Goal: Task Accomplishment & Management: Manage account settings

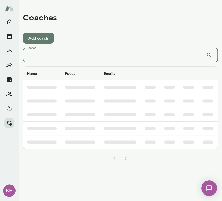
click at [101, 60] on input "Search..." at bounding box center [114, 55] width 183 height 14
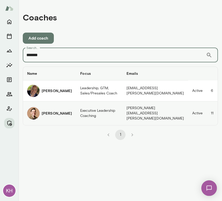
type input "*******"
click at [42, 107] on div "David Mitchell" at bounding box center [49, 113] width 45 height 12
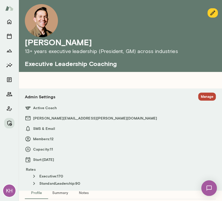
click at [198, 96] on button "Manage" at bounding box center [207, 96] width 18 height 8
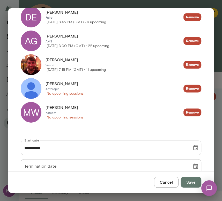
scroll to position [305, 0]
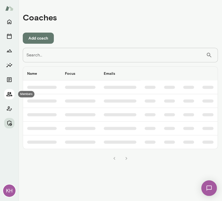
click at [10, 90] on button "Members" at bounding box center [9, 94] width 10 height 10
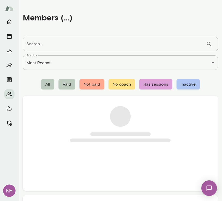
click at [51, 42] on input "Search..." at bounding box center [114, 44] width 183 height 14
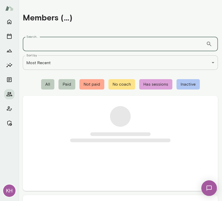
paste input "*******"
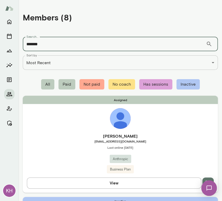
type input "*******"
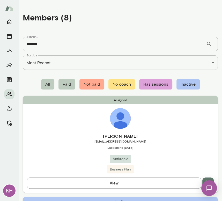
click at [60, 132] on div "Assigned Krishna Sounderrajan ksound@anthropic.com Last online September 19 Ant…" at bounding box center [120, 144] width 195 height 97
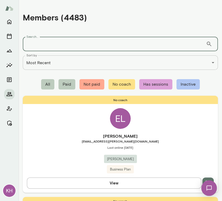
click at [46, 45] on input "Search..." at bounding box center [114, 44] width 183 height 14
paste input "*******"
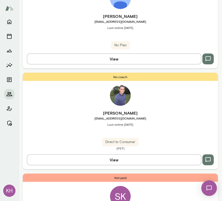
scroll to position [636, 0]
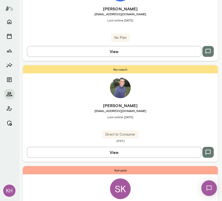
type input "*******"
click at [73, 117] on span "Last online January 9" at bounding box center [120, 117] width 195 height 4
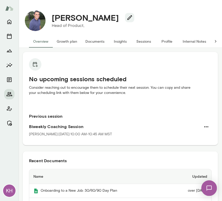
click at [193, 38] on button "Internal Notes" at bounding box center [194, 41] width 32 height 12
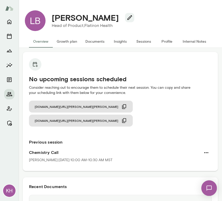
click at [144, 41] on button "Sessions" at bounding box center [143, 41] width 23 height 12
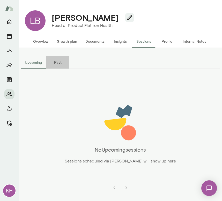
click at [53, 64] on button "Past" at bounding box center [57, 62] width 23 height 12
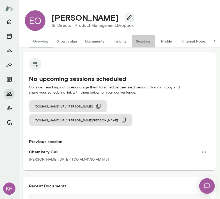
click at [146, 39] on button "Sessions" at bounding box center [143, 41] width 23 height 12
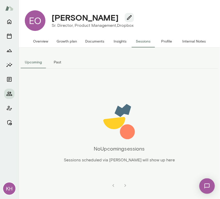
click at [54, 62] on button "Past" at bounding box center [57, 62] width 23 height 12
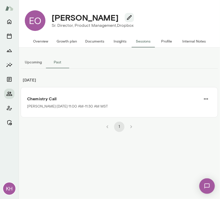
click at [41, 45] on button "Overview" at bounding box center [41, 41] width 24 height 12
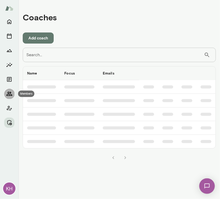
click at [10, 95] on icon "Members" at bounding box center [9, 94] width 6 height 6
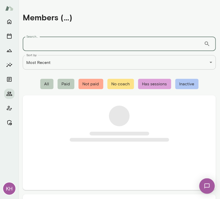
click at [51, 41] on input "Search..." at bounding box center [113, 44] width 181 height 14
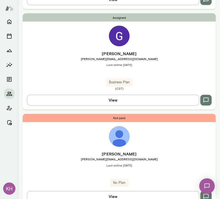
scroll to position [188, 0]
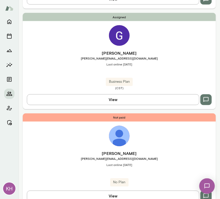
type input "****"
click at [60, 154] on h6 "Krishna Bhat" at bounding box center [119, 154] width 193 height 6
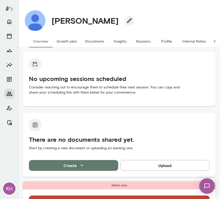
click at [196, 39] on button "Internal Notes" at bounding box center [194, 41] width 32 height 12
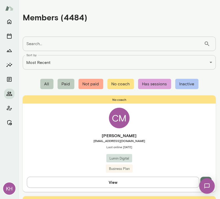
click at [81, 48] on input "Search..." at bounding box center [113, 44] width 181 height 14
click at [73, 42] on input "Search..." at bounding box center [113, 44] width 181 height 14
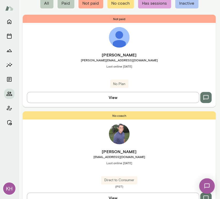
scroll to position [81, 0]
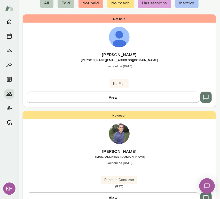
type input "**********"
click at [69, 154] on h6 "Krishna Bhat" at bounding box center [119, 152] width 193 height 6
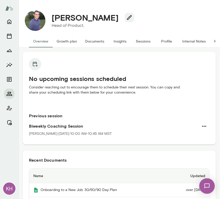
click at [195, 42] on button "Internal Notes" at bounding box center [194, 41] width 32 height 12
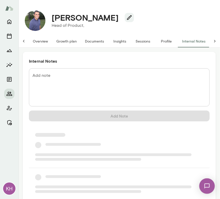
scroll to position [0, 4]
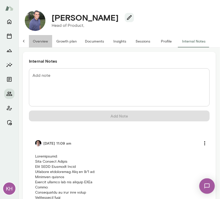
click at [41, 41] on button "Overview" at bounding box center [41, 41] width 24 height 12
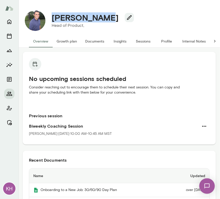
drag, startPoint x: 100, startPoint y: 18, endPoint x: 52, endPoint y: 19, distance: 48.6
click at [52, 19] on h4 "Krishna Bhat" at bounding box center [85, 18] width 67 height 10
copy h4 "Krishna Bhat"
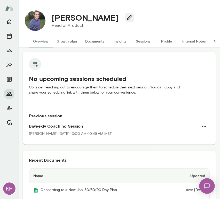
drag, startPoint x: 144, startPoint y: 78, endPoint x: 140, endPoint y: 41, distance: 37.5
click at [140, 41] on button "Sessions" at bounding box center [143, 41] width 23 height 12
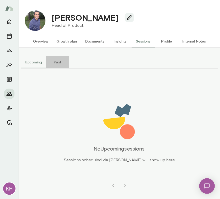
click at [57, 63] on button "Past" at bounding box center [57, 62] width 23 height 12
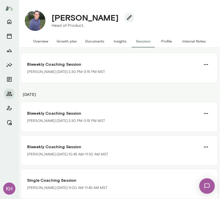
scroll to position [1769, 0]
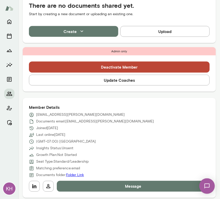
scroll to position [134, 0]
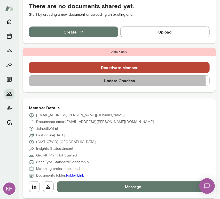
click at [84, 83] on button "Update Coaches" at bounding box center [119, 80] width 181 height 11
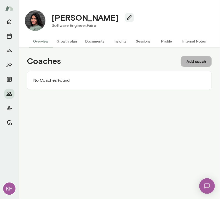
click at [196, 59] on button "Add coach" at bounding box center [196, 61] width 31 height 11
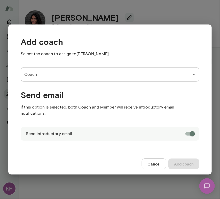
click at [81, 78] on input "Coach" at bounding box center [106, 75] width 166 height 10
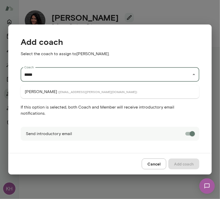
click at [68, 92] on span "( nancyalsip@mento.co )" at bounding box center [97, 92] width 79 height 4
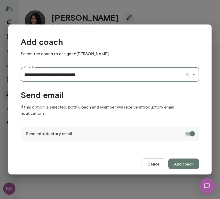
type input "**********"
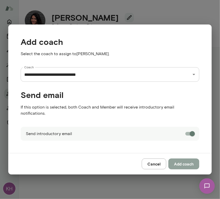
click at [184, 161] on button "Add coach" at bounding box center [183, 164] width 31 height 11
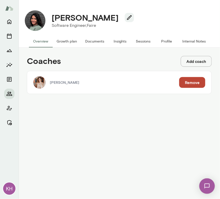
click at [188, 63] on button "Add coach" at bounding box center [196, 61] width 31 height 11
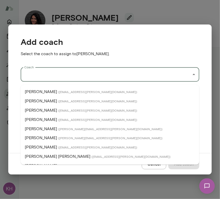
click at [92, 78] on input "Coach" at bounding box center [106, 75] width 166 height 10
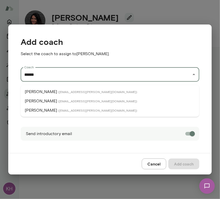
click at [67, 101] on span "( brianlawrence@mento.co )" at bounding box center [97, 101] width 79 height 4
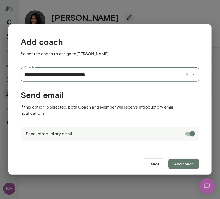
type input "**********"
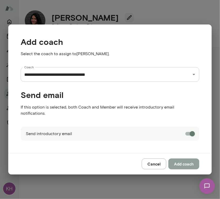
click at [184, 160] on button "Add coach" at bounding box center [183, 164] width 31 height 11
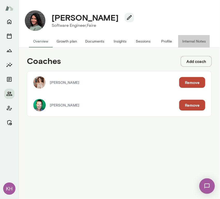
click at [194, 40] on button "Internal Notes" at bounding box center [194, 41] width 32 height 12
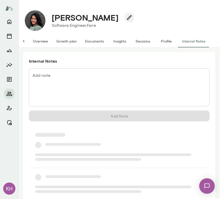
scroll to position [0, 4]
click at [104, 76] on textarea "Add note" at bounding box center [120, 88] width 174 height 30
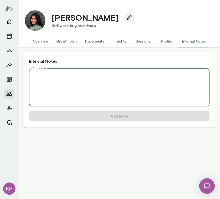
scroll to position [0, 0]
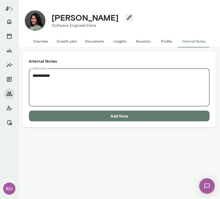
paste textarea "**********"
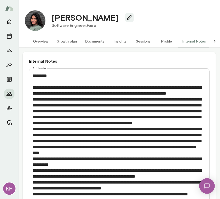
click at [42, 78] on textarea "Add note" at bounding box center [117, 147] width 169 height 149
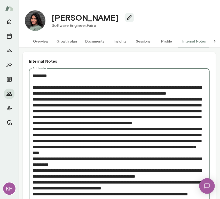
click at [41, 80] on textarea "Add note" at bounding box center [117, 147] width 169 height 149
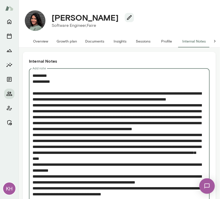
scroll to position [57, 0]
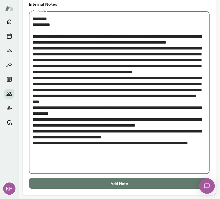
type textarea "**********"
click at [65, 183] on button "Add Note" at bounding box center [119, 184] width 181 height 11
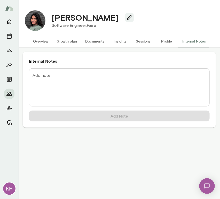
scroll to position [0, 0]
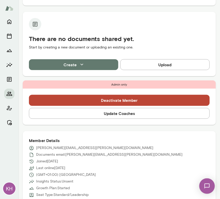
scroll to position [97, 0]
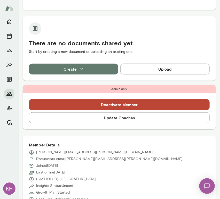
click at [95, 116] on button "Update Coaches" at bounding box center [119, 118] width 181 height 11
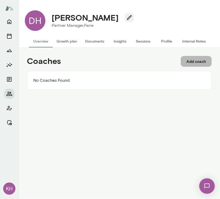
click at [196, 63] on button "Add coach" at bounding box center [196, 61] width 31 height 11
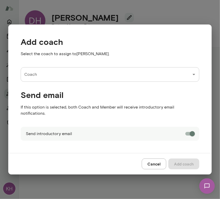
click at [69, 78] on input "Coach" at bounding box center [106, 75] width 166 height 10
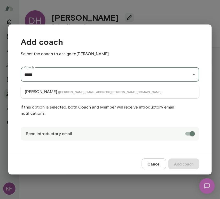
click at [69, 92] on span "( cathywright@mento.co )" at bounding box center [110, 92] width 104 height 4
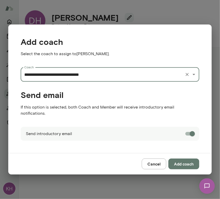
type input "**********"
click at [182, 159] on button "Add coach" at bounding box center [183, 164] width 31 height 11
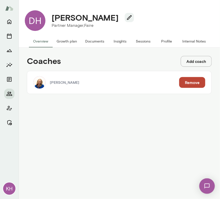
click at [186, 65] on button "Add coach" at bounding box center [196, 61] width 31 height 11
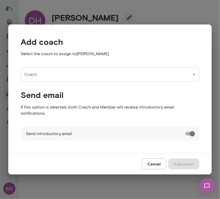
click at [90, 80] on input "Coach" at bounding box center [106, 75] width 166 height 10
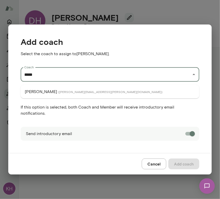
click at [62, 91] on span "( valentinwu@mento.co )" at bounding box center [110, 92] width 104 height 4
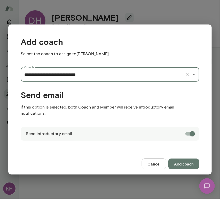
type input "**********"
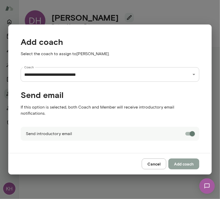
click at [184, 159] on button "Add coach" at bounding box center [183, 164] width 31 height 11
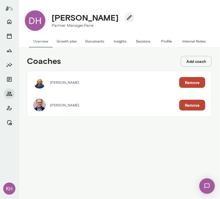
click at [195, 42] on button "Internal Notes" at bounding box center [194, 41] width 32 height 12
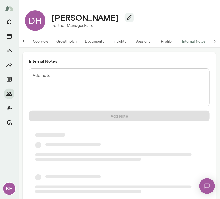
scroll to position [0, 4]
click at [74, 74] on textarea "Add note" at bounding box center [120, 88] width 174 height 30
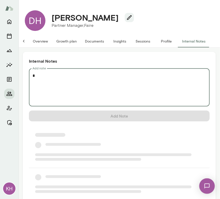
scroll to position [0, 0]
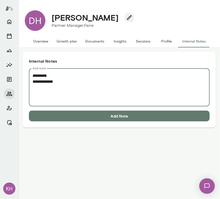
paste textarea "**********"
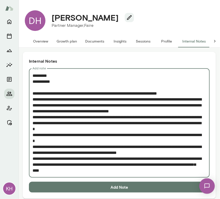
scroll to position [4, 0]
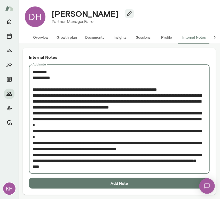
type textarea "**********"
click at [105, 181] on button "Add Note" at bounding box center [119, 183] width 181 height 11
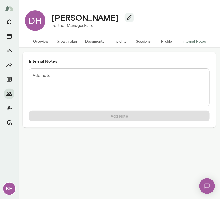
scroll to position [0, 0]
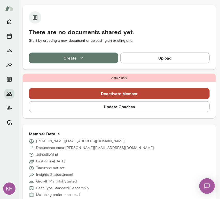
scroll to position [182, 0]
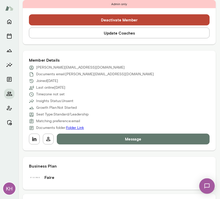
click at [104, 36] on button "Update Coaches" at bounding box center [119, 33] width 181 height 11
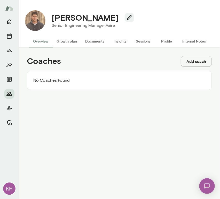
click at [189, 64] on button "Add coach" at bounding box center [196, 61] width 31 height 11
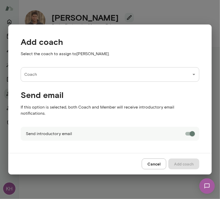
click at [43, 79] on input "Coach" at bounding box center [106, 75] width 166 height 10
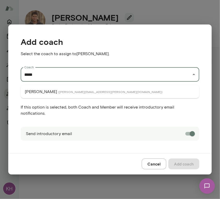
click at [35, 89] on p "[PERSON_NAME]" at bounding box center [41, 92] width 32 height 6
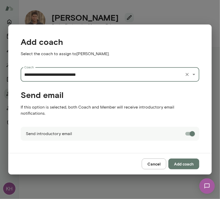
type input "**********"
click at [188, 160] on button "Add coach" at bounding box center [183, 164] width 31 height 11
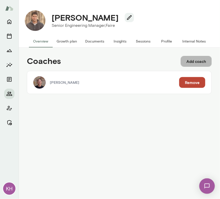
click at [196, 60] on button "Add coach" at bounding box center [196, 61] width 31 height 11
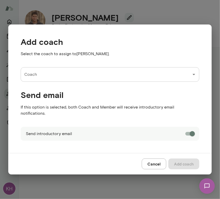
click at [64, 76] on input "Coach" at bounding box center [106, 75] width 166 height 10
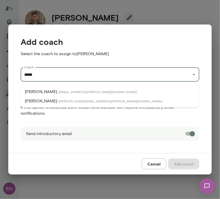
click at [58, 90] on span "( [EMAIL_ADDRESS][PERSON_NAME][DOMAIN_NAME] )" at bounding box center [97, 92] width 79 height 4
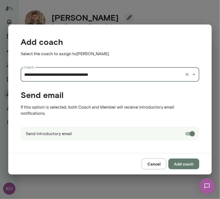
type input "**********"
click at [179, 159] on button "Add coach" at bounding box center [183, 164] width 31 height 11
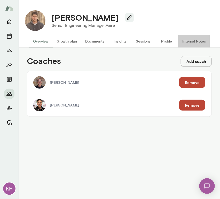
click at [185, 41] on button "Internal Notes" at bounding box center [194, 41] width 32 height 12
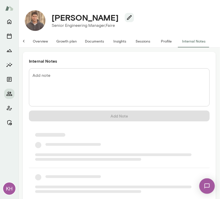
scroll to position [0, 4]
click at [48, 76] on div "Add note * Add note" at bounding box center [119, 87] width 181 height 38
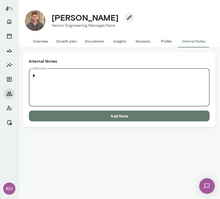
scroll to position [0, 0]
paste textarea "**********"
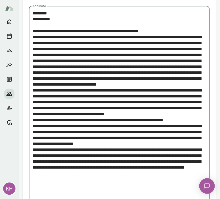
scroll to position [93, 0]
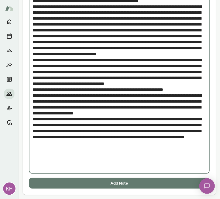
type textarea "**********"
click at [93, 185] on button "Add Note" at bounding box center [119, 183] width 181 height 11
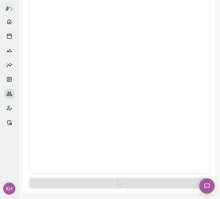
scroll to position [0, 0]
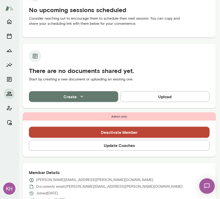
scroll to position [69, 0]
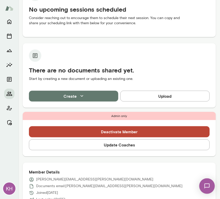
click at [104, 145] on button "Update Coaches" at bounding box center [119, 145] width 181 height 11
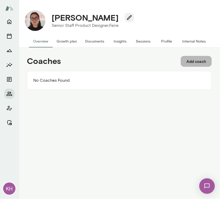
click at [197, 64] on button "Add coach" at bounding box center [196, 61] width 31 height 11
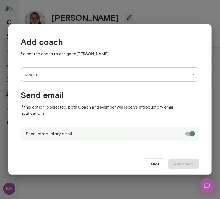
click at [45, 79] on input "Coach" at bounding box center [106, 75] width 166 height 10
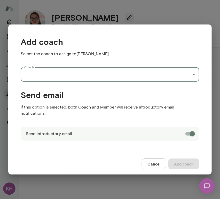
click at [58, 82] on div "Coach" at bounding box center [110, 74] width 179 height 14
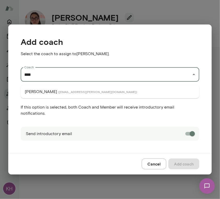
click at [60, 90] on span "( [EMAIL_ADDRESS][PERSON_NAME][DOMAIN_NAME] )" at bounding box center [97, 92] width 79 height 4
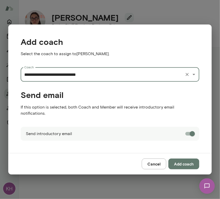
type input "**********"
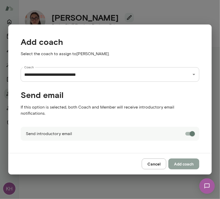
click at [182, 160] on button "Add coach" at bounding box center [183, 164] width 31 height 11
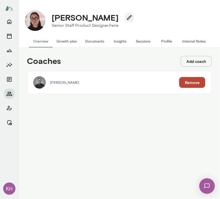
click at [198, 63] on button "Add coach" at bounding box center [196, 61] width 31 height 11
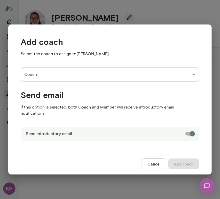
click at [79, 80] on input "Coach" at bounding box center [106, 75] width 166 height 10
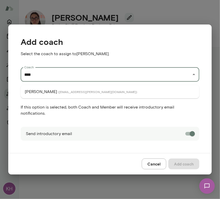
click at [71, 91] on span "( [EMAIL_ADDRESS][PERSON_NAME][DOMAIN_NAME] )" at bounding box center [97, 92] width 79 height 4
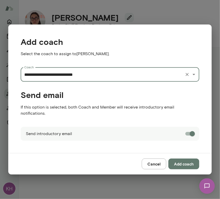
type input "**********"
click at [182, 161] on button "Add coach" at bounding box center [183, 164] width 31 height 11
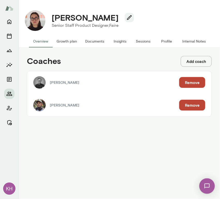
click at [191, 44] on button "Internal Notes" at bounding box center [194, 41] width 32 height 12
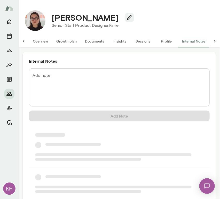
scroll to position [0, 4]
click at [47, 82] on textarea "Add note" at bounding box center [120, 88] width 174 height 30
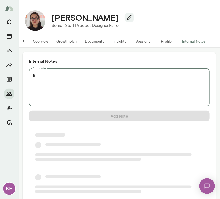
scroll to position [0, 0]
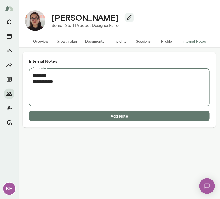
paste textarea "**********"
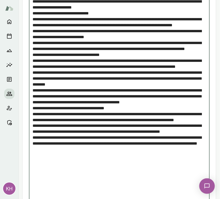
scroll to position [152, 0]
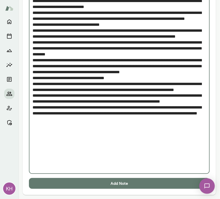
type textarea "**********"
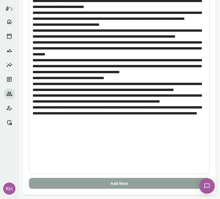
click at [85, 185] on button "Add Note" at bounding box center [119, 184] width 181 height 11
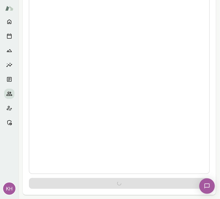
scroll to position [0, 0]
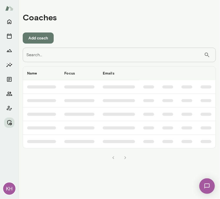
click at [38, 52] on div "Search... ​ Search..." at bounding box center [119, 55] width 193 height 14
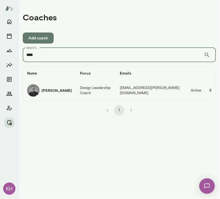
type input "****"
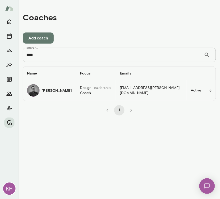
click at [37, 93] on img "coaches table" at bounding box center [33, 90] width 12 height 12
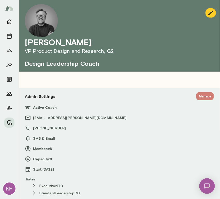
click at [196, 97] on button "Manage" at bounding box center [205, 96] width 18 height 8
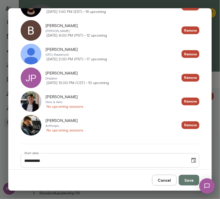
scroll to position [196, 0]
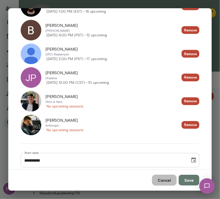
click at [166, 181] on button "Cancel" at bounding box center [164, 180] width 25 height 11
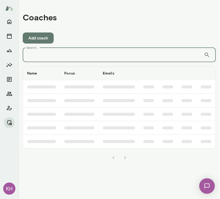
click at [112, 55] on input "Search..." at bounding box center [113, 55] width 181 height 14
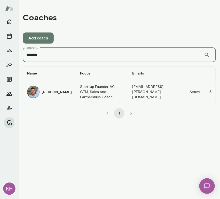
type input "*******"
click at [35, 90] on img "coaches table" at bounding box center [33, 92] width 12 height 12
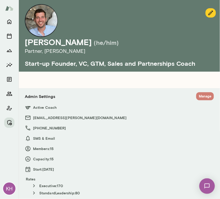
click at [197, 96] on button "Manage" at bounding box center [205, 96] width 18 height 8
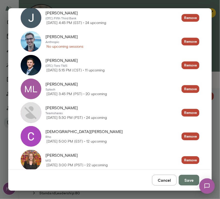
scroll to position [327, 0]
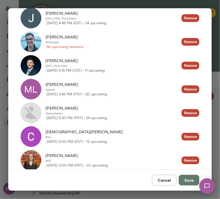
click at [33, 41] on img at bounding box center [31, 42] width 21 height 21
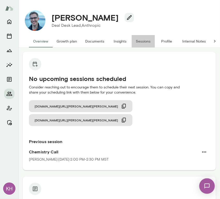
click at [140, 43] on button "Sessions" at bounding box center [143, 41] width 23 height 12
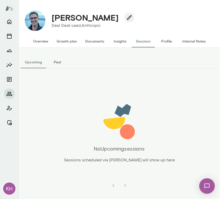
click at [55, 60] on button "Past" at bounding box center [57, 62] width 23 height 12
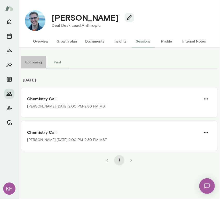
click at [38, 61] on button "Upcoming" at bounding box center [33, 62] width 25 height 12
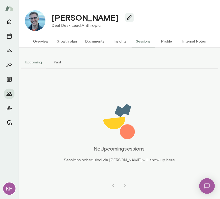
click at [40, 44] on button "Overview" at bounding box center [41, 41] width 24 height 12
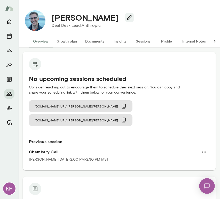
scroll to position [11, 0]
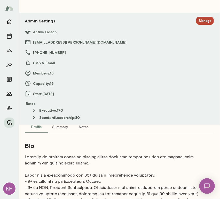
scroll to position [71, 0]
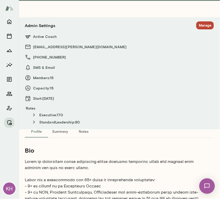
click at [204, 25] on button "Manage" at bounding box center [205, 25] width 18 height 8
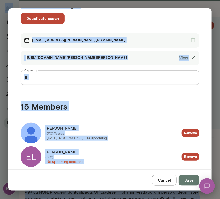
scroll to position [0, 0]
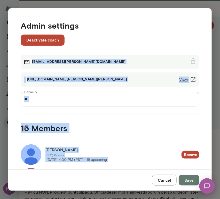
drag, startPoint x: 59, startPoint y: 99, endPoint x: 121, endPoint y: 20, distance: 99.7
click at [121, 20] on div "Admin settings Deactivate coach davidsferlazza@mento.co https://cal.mento.co/da…" at bounding box center [110, 88] width 204 height 161
click at [83, 115] on div "15 Members" at bounding box center [105, 125] width 187 height 20
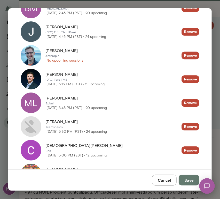
scroll to position [313, 0]
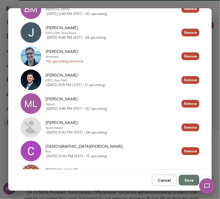
click at [32, 55] on img at bounding box center [31, 56] width 21 height 21
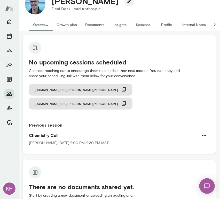
scroll to position [17, 0]
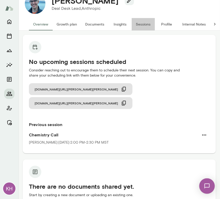
click at [142, 24] on button "Sessions" at bounding box center [143, 24] width 23 height 12
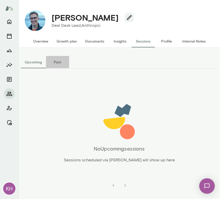
click at [55, 63] on button "Past" at bounding box center [57, 62] width 23 height 12
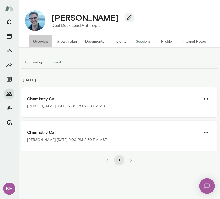
click at [40, 43] on button "Overview" at bounding box center [41, 41] width 24 height 12
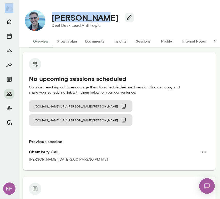
drag, startPoint x: 92, startPoint y: 18, endPoint x: 45, endPoint y: 19, distance: 46.5
click at [45, 19] on div "Eric Stoltz Deal Desk Lead, Anthropic (GMT-07:00) Los Angeles" at bounding box center [119, 20] width 197 height 29
copy div "KH Eric Stoltz"
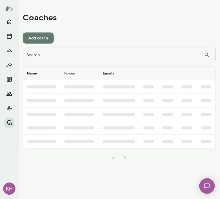
click at [74, 59] on input "Search..." at bounding box center [113, 55] width 181 height 14
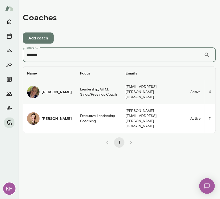
type input "*******"
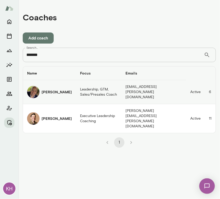
click at [42, 92] on h6 "[PERSON_NAME]" at bounding box center [57, 92] width 30 height 5
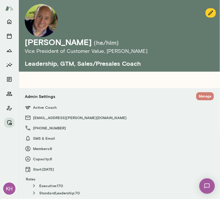
click at [203, 96] on button "Manage" at bounding box center [205, 96] width 18 height 8
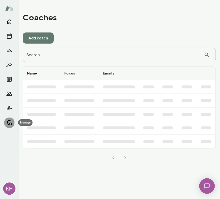
click at [10, 123] on icon "Manage" at bounding box center [9, 123] width 6 height 6
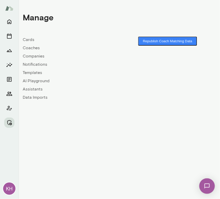
click at [36, 54] on link "Companies" at bounding box center [71, 56] width 97 height 6
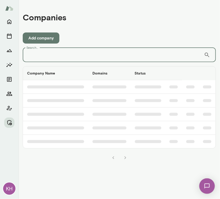
click at [49, 58] on input "Search..." at bounding box center [113, 55] width 181 height 14
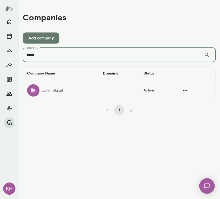
type input "*****"
click at [38, 94] on div "companies table" at bounding box center [33, 90] width 12 height 12
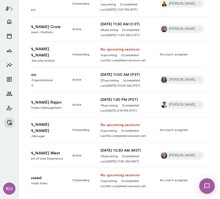
scroll to position [686, 0]
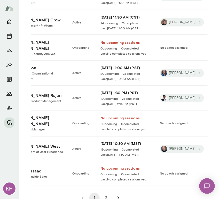
click at [101, 193] on button "2" at bounding box center [106, 198] width 10 height 10
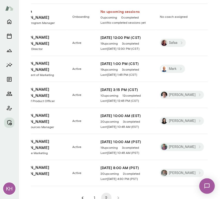
scroll to position [433, 0]
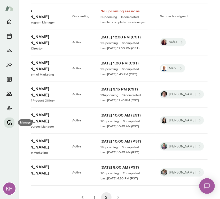
click at [7, 125] on icon "Manage" at bounding box center [9, 123] width 6 height 6
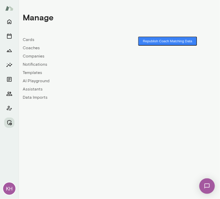
click at [29, 47] on link "Coaches" at bounding box center [71, 48] width 97 height 6
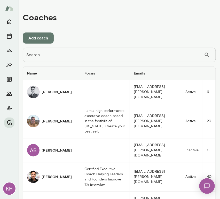
click at [58, 51] on input "Search..." at bounding box center [113, 55] width 181 height 14
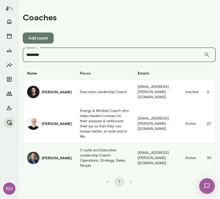
type input "*******"
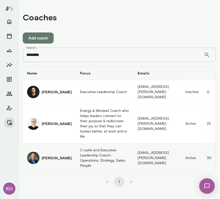
click at [38, 152] on img "coaches table" at bounding box center [33, 158] width 12 height 12
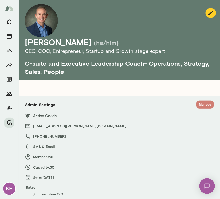
click at [199, 105] on button "Manage" at bounding box center [205, 105] width 18 height 8
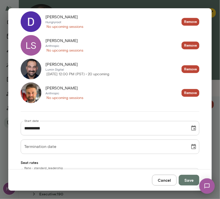
scroll to position [779, 0]
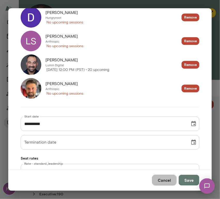
click at [168, 183] on button "Cancel" at bounding box center [164, 180] width 25 height 11
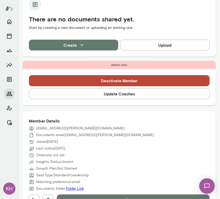
scroll to position [196, 0]
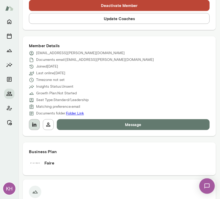
click at [38, 127] on button "button" at bounding box center [34, 125] width 11 height 11
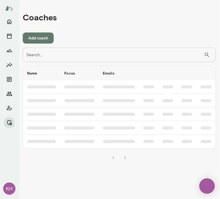
click at [52, 51] on input "Search..." at bounding box center [113, 55] width 181 height 14
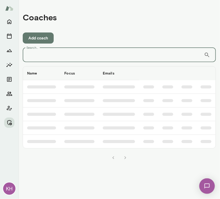
paste input "**********"
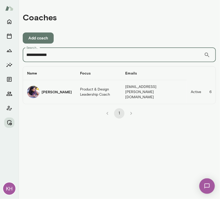
type input "**********"
click at [56, 90] on h6 "[PERSON_NAME]" at bounding box center [57, 92] width 30 height 5
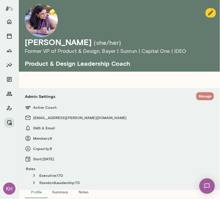
click at [200, 97] on button "Manage" at bounding box center [205, 96] width 18 height 8
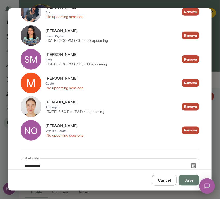
scroll to position [143, 0]
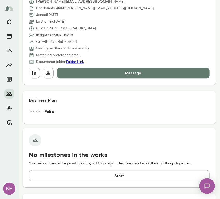
scroll to position [249, 0]
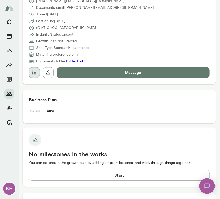
click at [35, 76] on button "button" at bounding box center [34, 72] width 11 height 11
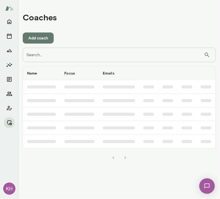
click at [110, 56] on input "Search..." at bounding box center [113, 55] width 181 height 14
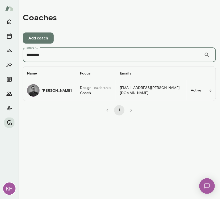
type input "********"
click at [35, 88] on img "coaches table" at bounding box center [33, 90] width 12 height 12
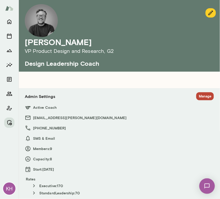
click at [197, 95] on button "Manage" at bounding box center [205, 96] width 18 height 8
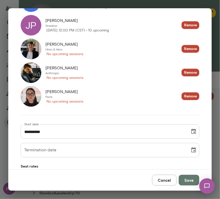
scroll to position [216, 0]
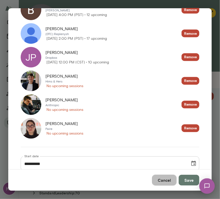
click at [166, 181] on button "Cancel" at bounding box center [164, 180] width 25 height 11
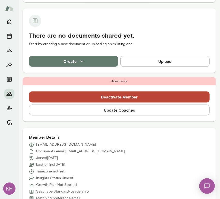
scroll to position [198, 0]
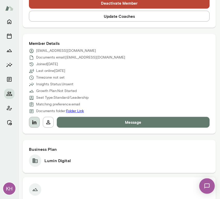
click at [36, 122] on icon "button" at bounding box center [34, 123] width 6 height 6
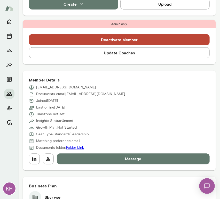
scroll to position [164, 0]
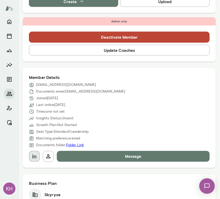
click at [34, 159] on icon "button" at bounding box center [34, 157] width 6 height 6
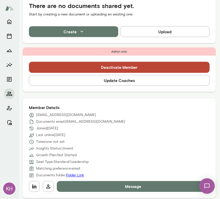
scroll to position [134, 0]
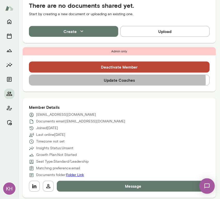
click at [47, 82] on button "Update Coaches" at bounding box center [119, 80] width 181 height 11
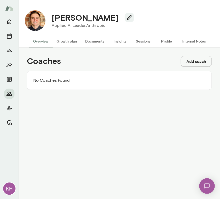
click at [188, 61] on button "Add coach" at bounding box center [196, 61] width 31 height 11
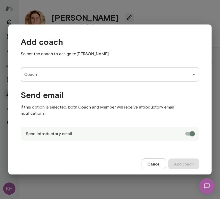
click at [55, 77] on input "Coach" at bounding box center [106, 75] width 166 height 10
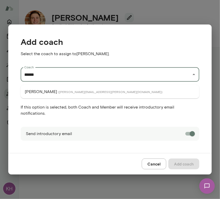
click at [58, 92] on span "( markguzman@mento.co )" at bounding box center [110, 92] width 104 height 4
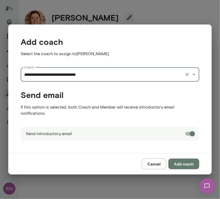
type input "**********"
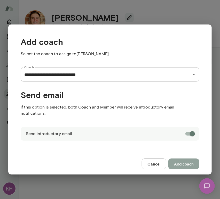
click at [193, 162] on button "Add coach" at bounding box center [183, 164] width 31 height 11
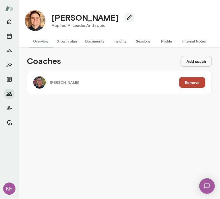
click at [185, 61] on button "Add coach" at bounding box center [196, 61] width 31 height 11
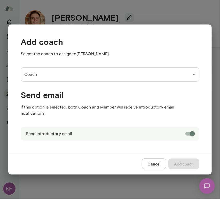
click at [58, 76] on input "Coach" at bounding box center [106, 75] width 166 height 10
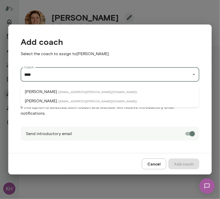
click at [53, 89] on li "Adam Griffin ( adamgriffin@mento.co )" at bounding box center [110, 91] width 179 height 9
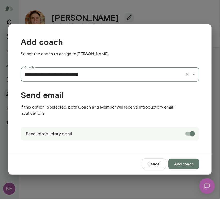
type input "**********"
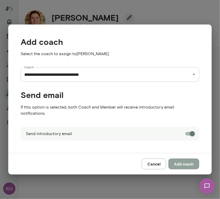
click at [184, 162] on button "Add coach" at bounding box center [183, 164] width 31 height 11
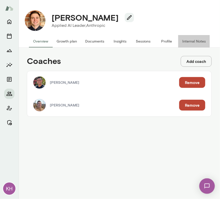
click at [189, 42] on button "Internal Notes" at bounding box center [194, 41] width 32 height 12
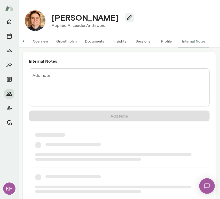
scroll to position [0, 4]
click at [90, 76] on textarea "Add note" at bounding box center [120, 88] width 174 height 30
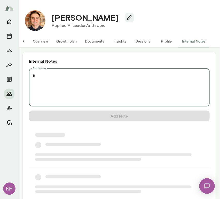
scroll to position [0, 0]
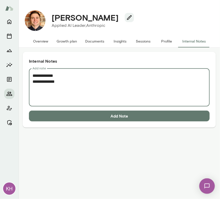
paste textarea "**********"
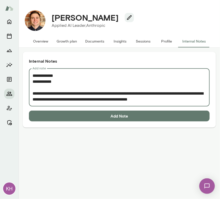
scroll to position [68, 0]
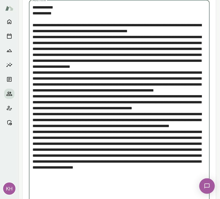
drag, startPoint x: 60, startPoint y: 14, endPoint x: 52, endPoint y: 13, distance: 8.4
click at [52, 13] on textarea "Add note" at bounding box center [117, 102] width 169 height 196
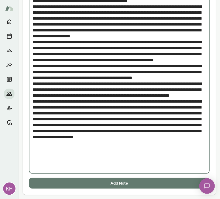
type textarea "**********"
click at [91, 183] on button "Add Note" at bounding box center [119, 183] width 181 height 11
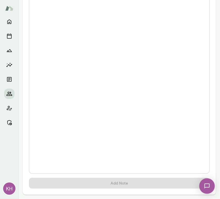
scroll to position [0, 0]
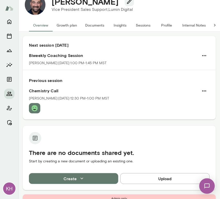
scroll to position [118, 0]
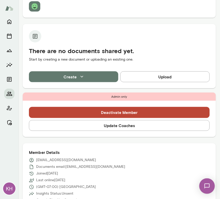
click at [114, 133] on div "Deactivate Member Update Coaches" at bounding box center [119, 119] width 193 height 36
click at [106, 126] on button "Update Coaches" at bounding box center [119, 125] width 181 height 11
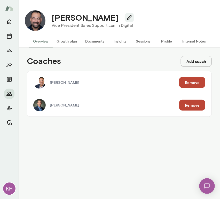
click at [189, 80] on button "Remove" at bounding box center [192, 82] width 26 height 11
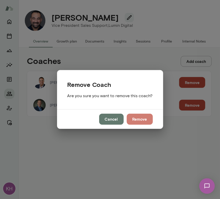
click at [140, 118] on button "Remove" at bounding box center [140, 119] width 26 height 11
